Goal: Transaction & Acquisition: Purchase product/service

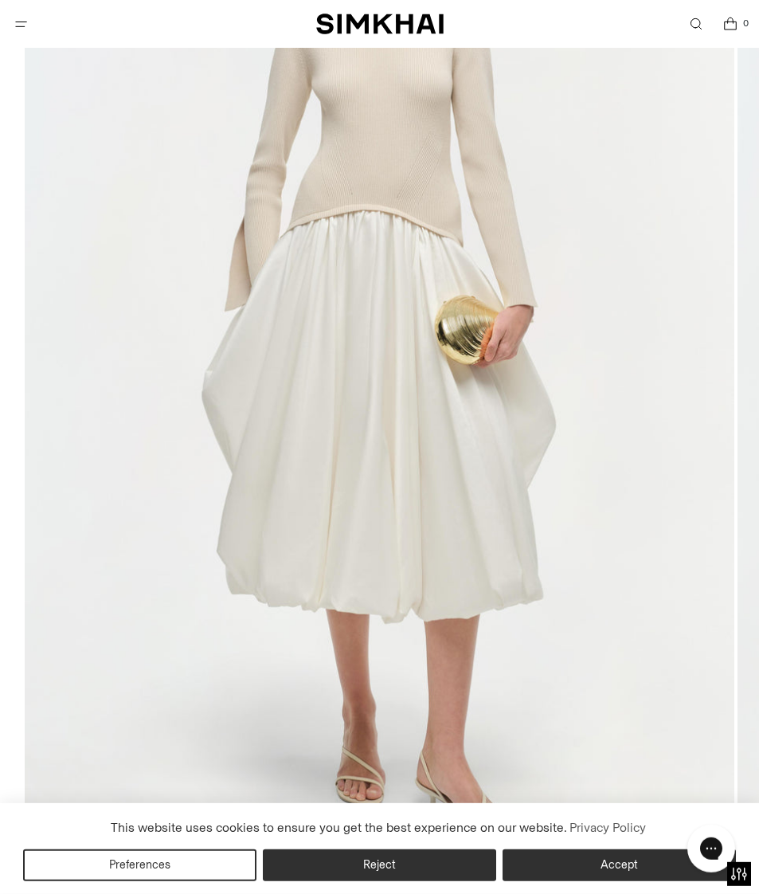
scroll to position [359, 0]
click at [596, 881] on button "Accept" at bounding box center [619, 865] width 233 height 32
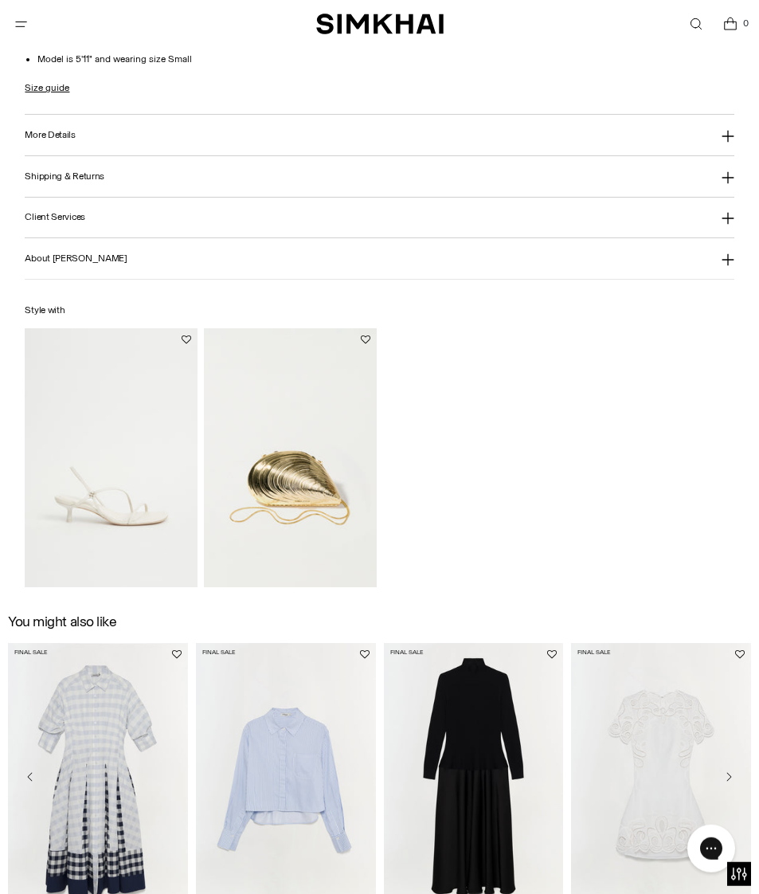
scroll to position [1714, 0]
click at [86, 548] on img "Cedonia Kitten Heel Sandal" at bounding box center [111, 456] width 173 height 259
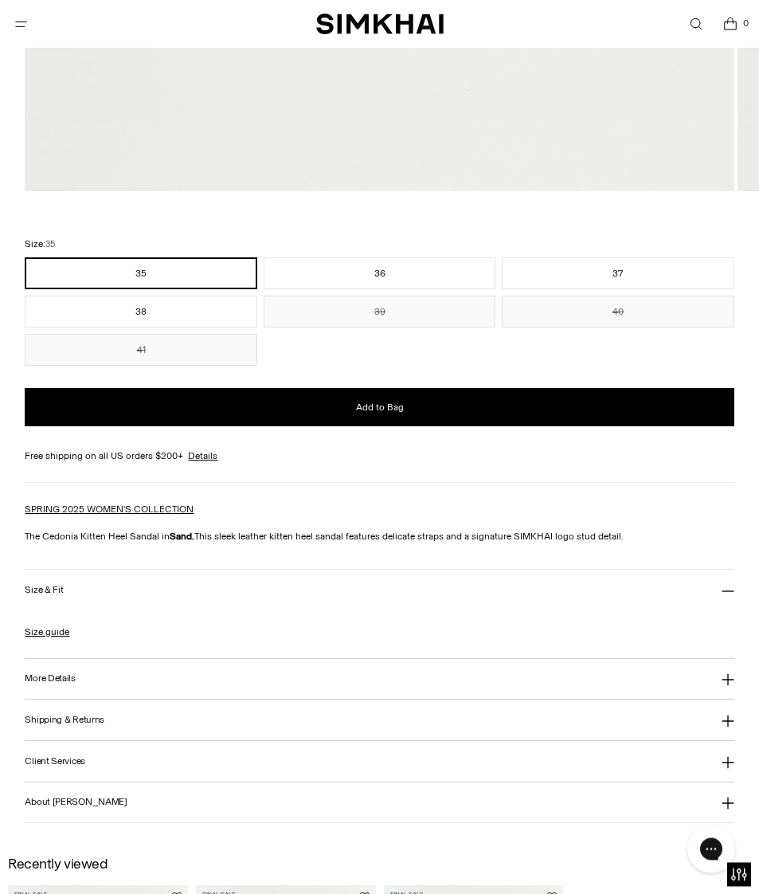
scroll to position [1062, 0]
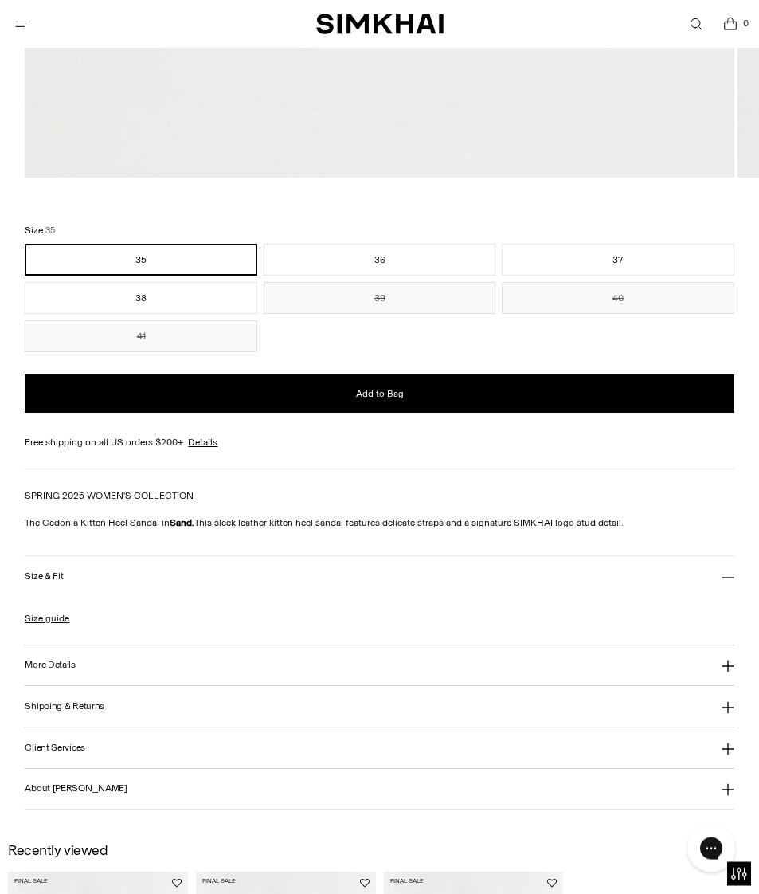
click at [36, 582] on h3 "Size & Fit" at bounding box center [44, 576] width 38 height 10
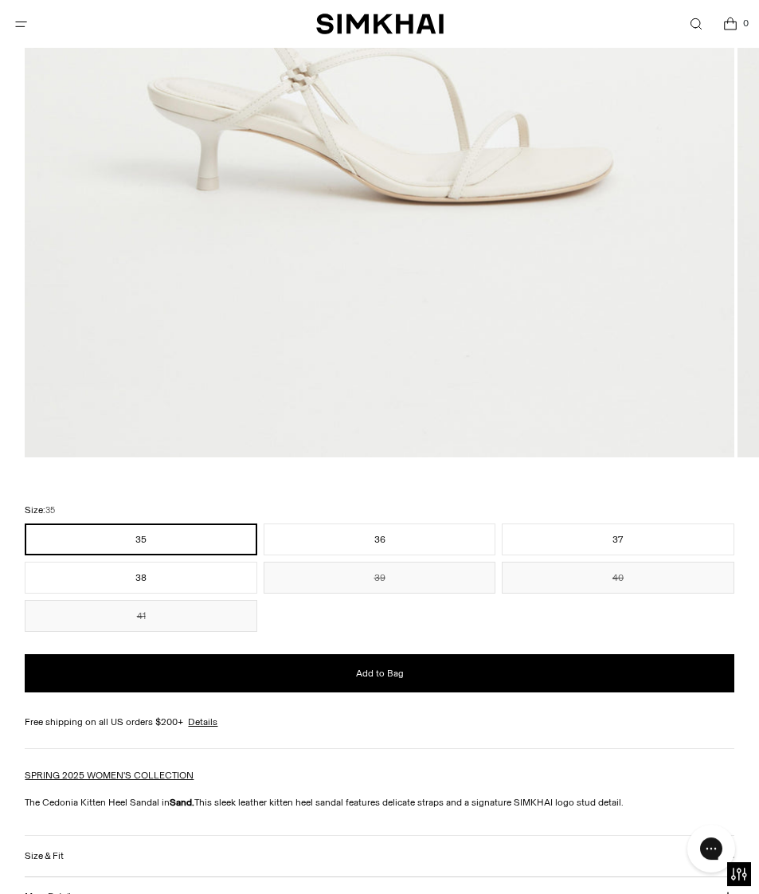
scroll to position [782, 0]
click at [441, 672] on button "Add to Bag" at bounding box center [379, 673] width 709 height 38
click at [401, 680] on span "Add to Bag" at bounding box center [380, 674] width 48 height 14
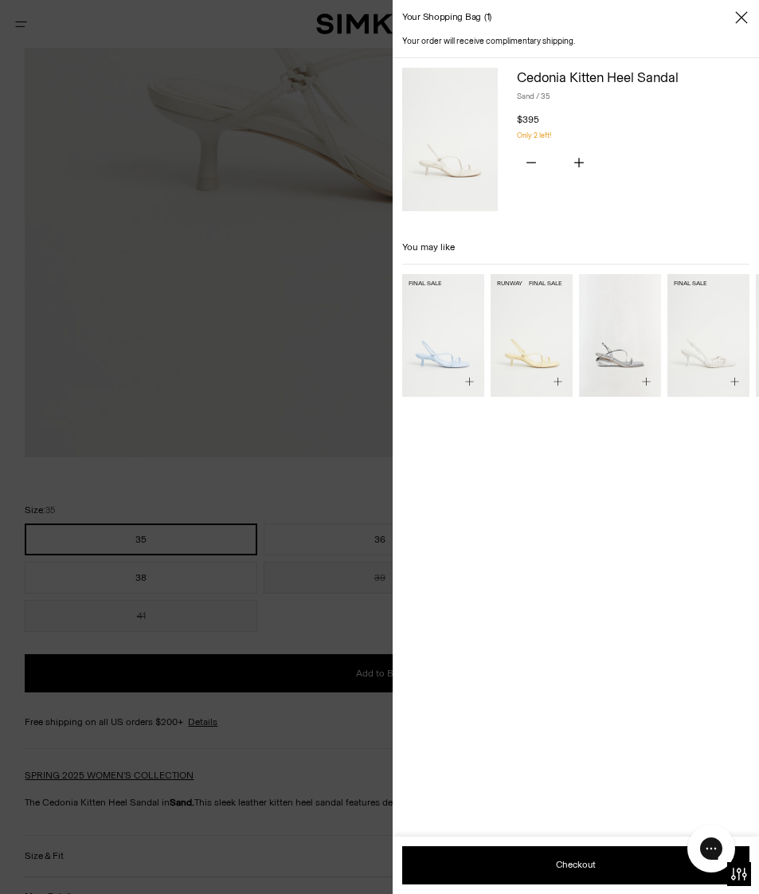
click at [520, 347] on img "Cedonia Kitten Heel Sandal" at bounding box center [532, 335] width 82 height 123
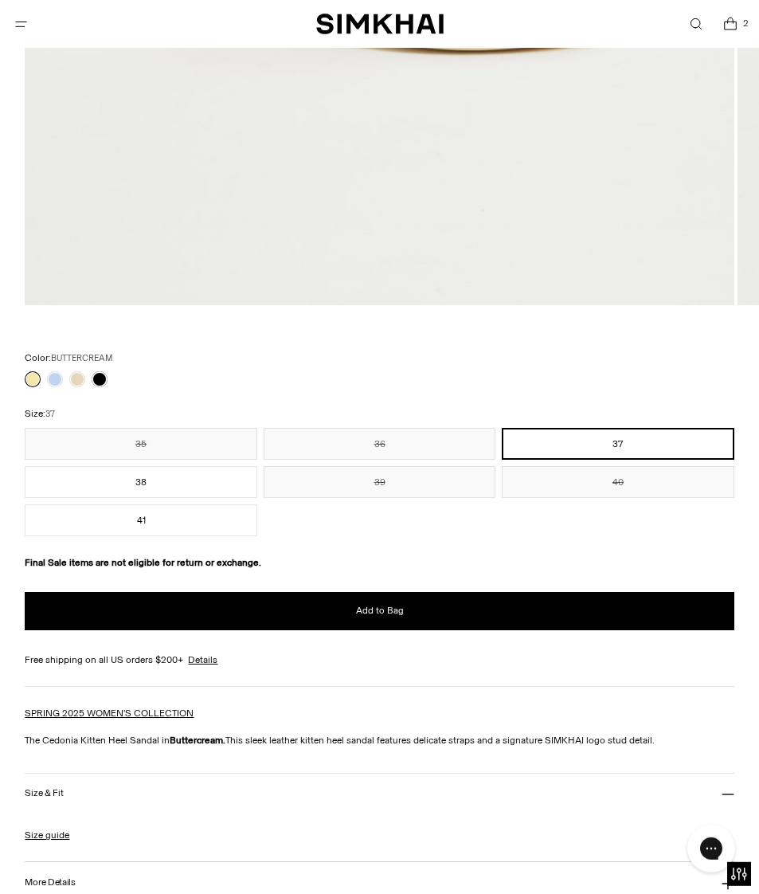
scroll to position [935, 0]
click at [80, 381] on link at bounding box center [77, 379] width 16 height 16
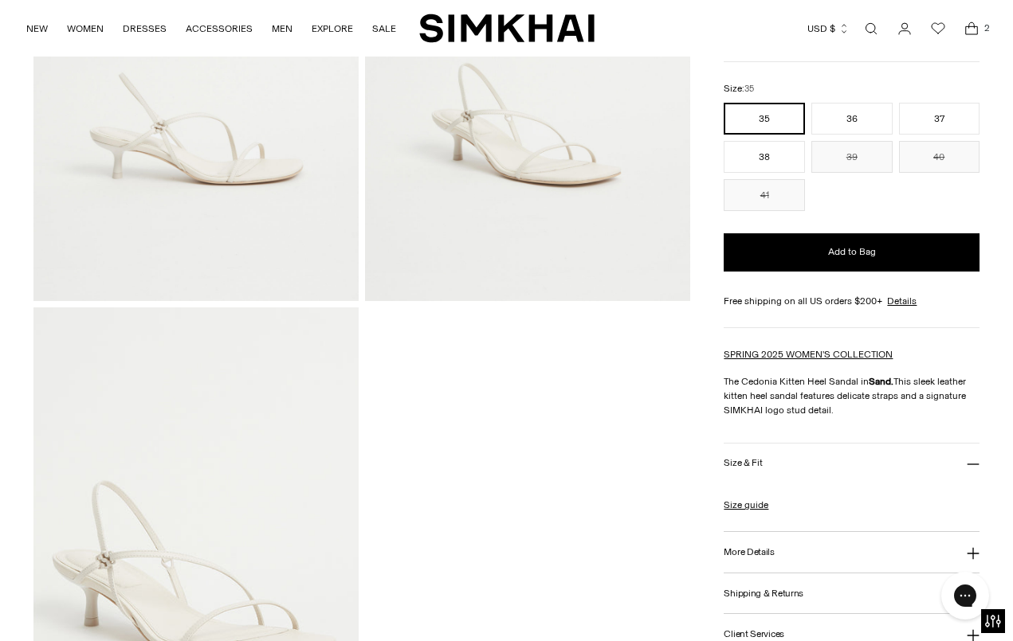
scroll to position [304, 0]
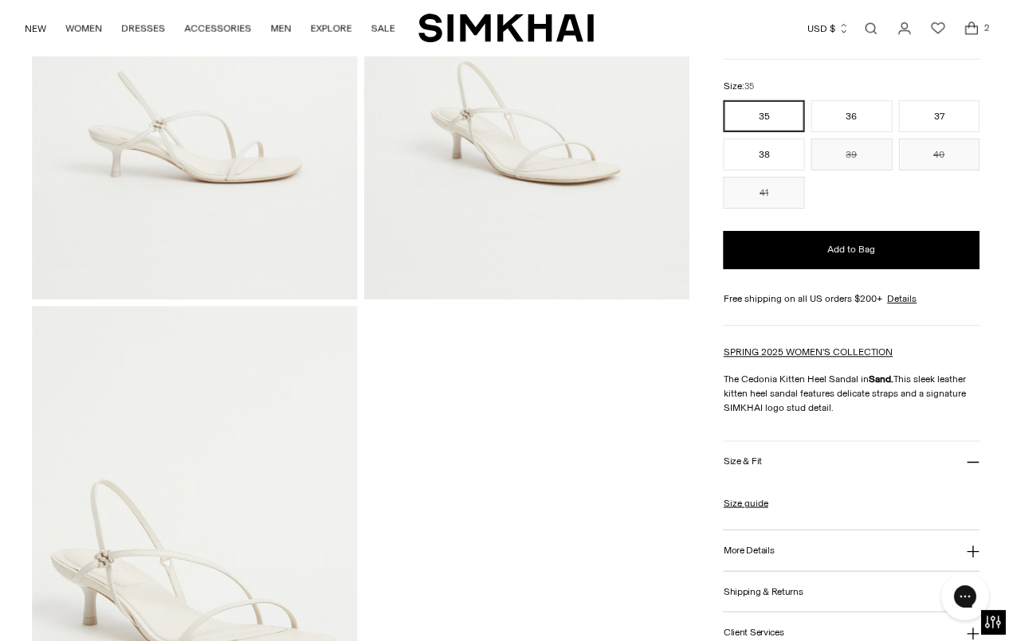
click at [454, 716] on div at bounding box center [361, 302] width 657 height 982
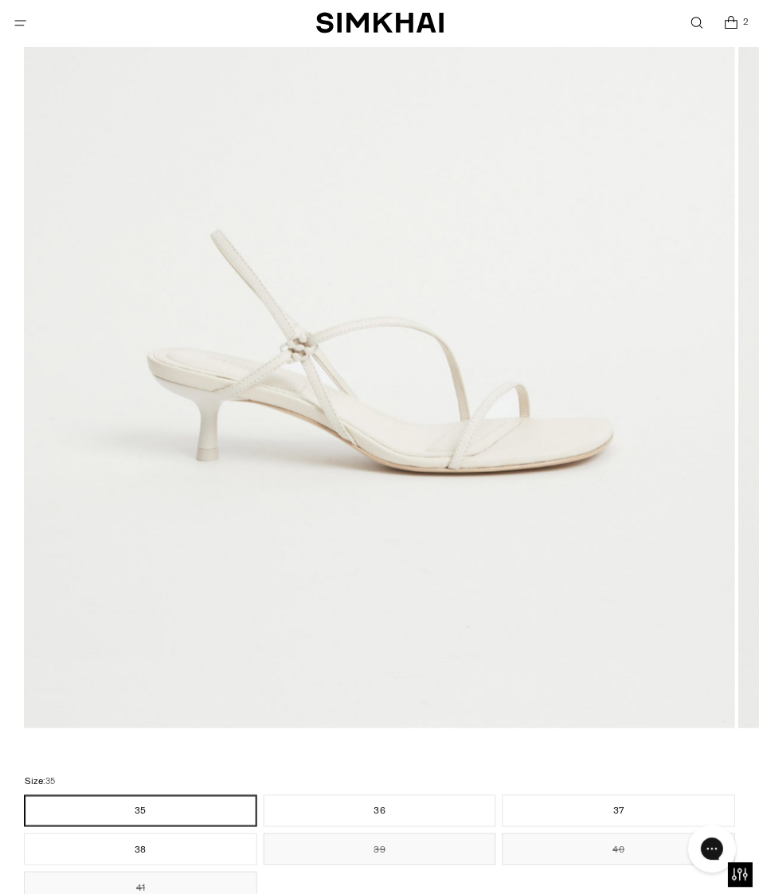
scroll to position [511, 0]
click at [114, 0] on div "SIMKHAI 2" at bounding box center [380, 24] width 734 height 48
